Goal: Navigation & Orientation: Find specific page/section

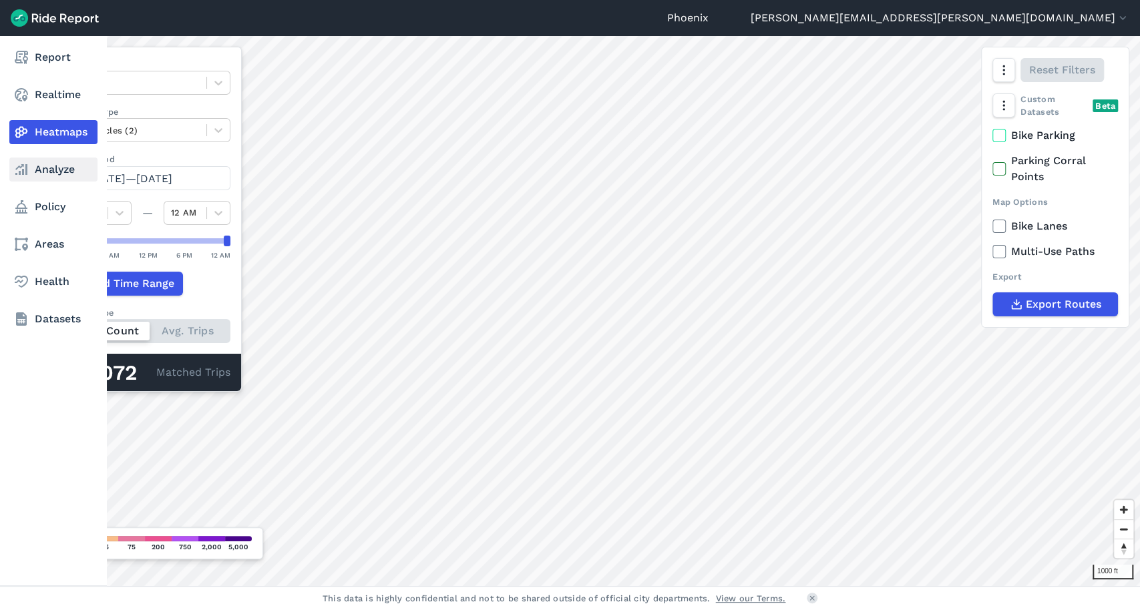
click at [59, 175] on link "Analyze" at bounding box center [53, 170] width 88 height 24
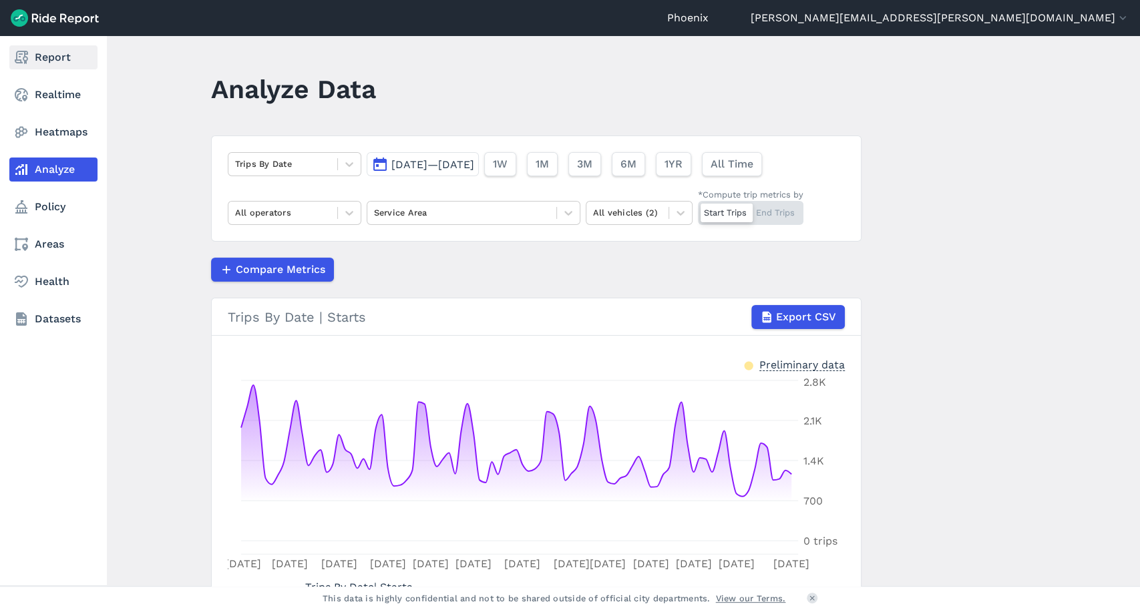
click at [23, 56] on use at bounding box center [21, 57] width 13 height 13
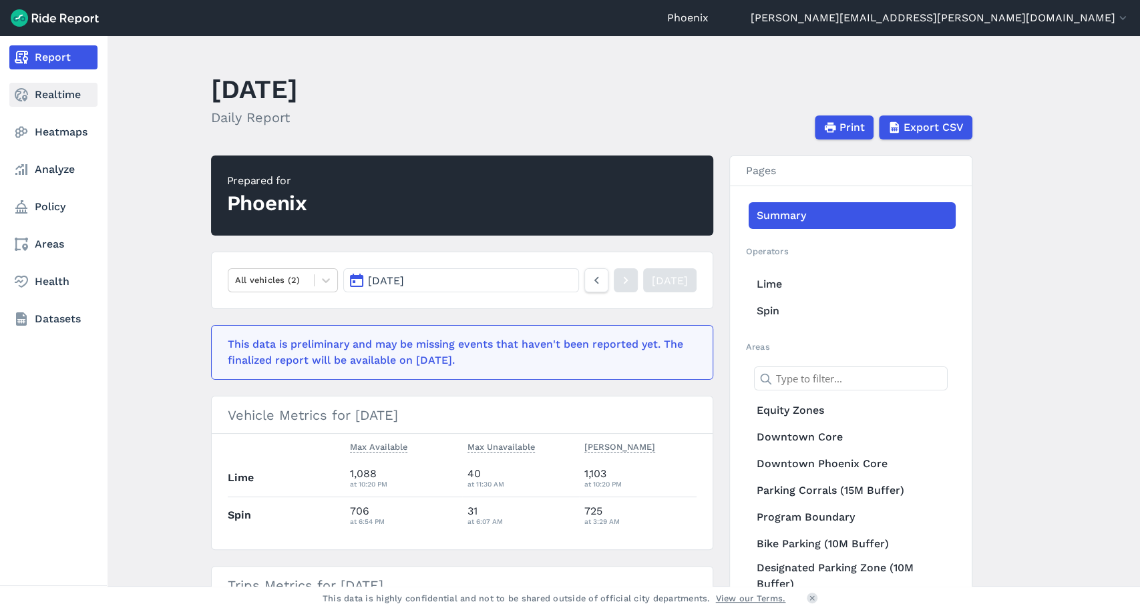
click at [70, 96] on link "Realtime" at bounding box center [53, 95] width 88 height 24
